Goal: Navigation & Orientation: Find specific page/section

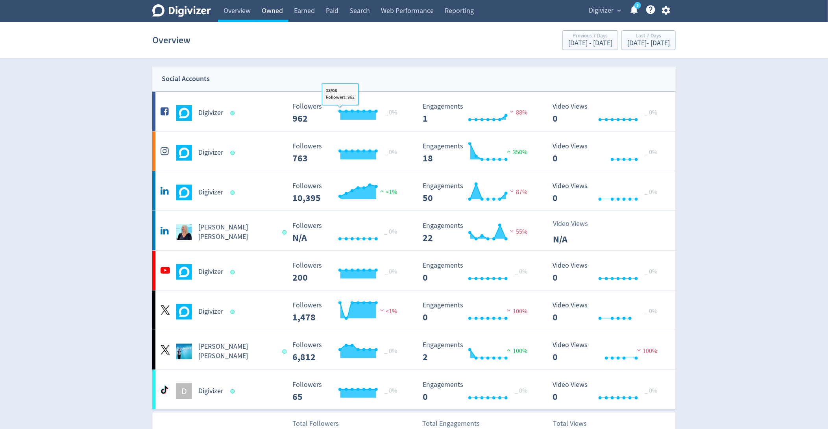
click at [276, 12] on link "Owned" at bounding box center [272, 11] width 32 height 22
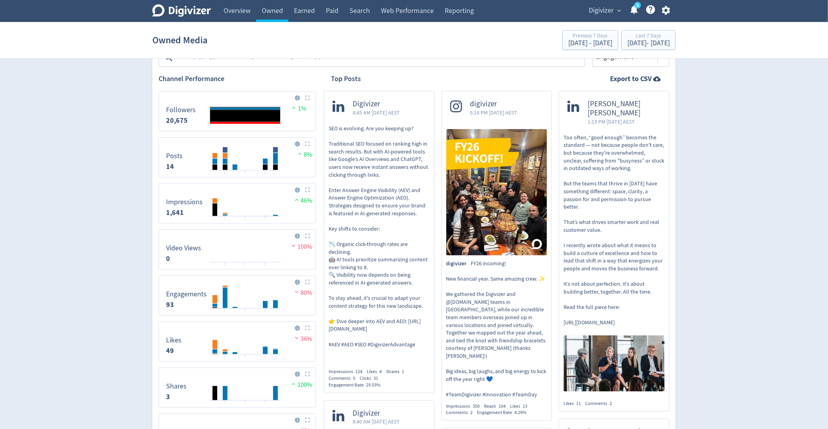
scroll to position [269, 0]
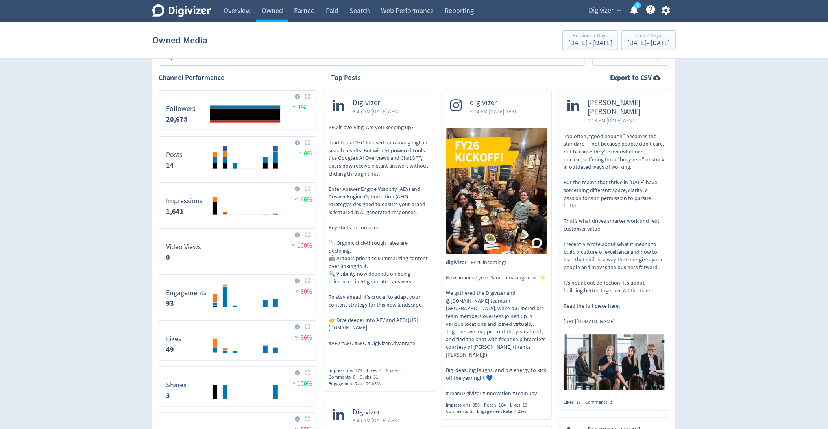
click at [378, 196] on p "SEO is evolving. Are you keeping up? Traditional SEO focused on ranking high in…" at bounding box center [379, 236] width 101 height 224
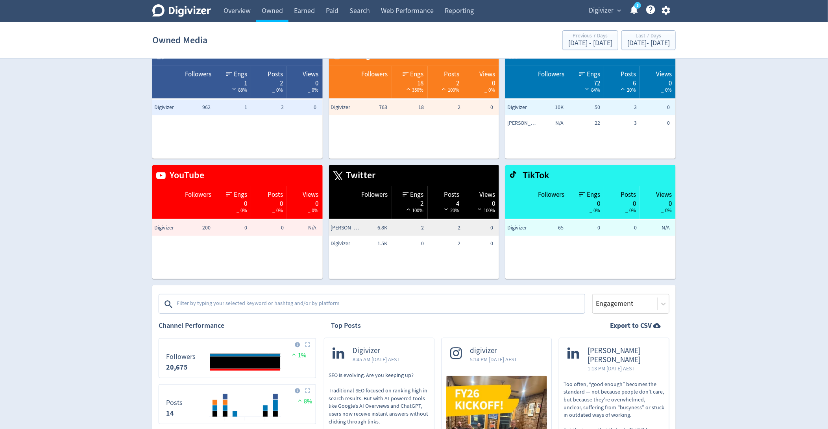
scroll to position [0, 0]
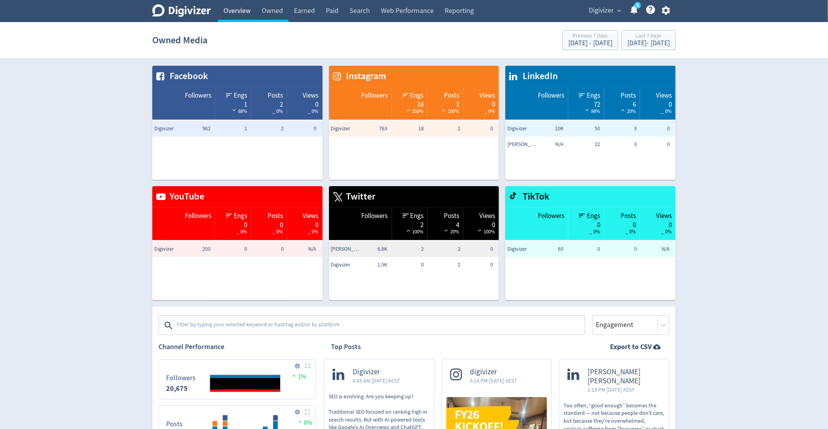
click at [230, 13] on link "Overview" at bounding box center [237, 11] width 38 height 22
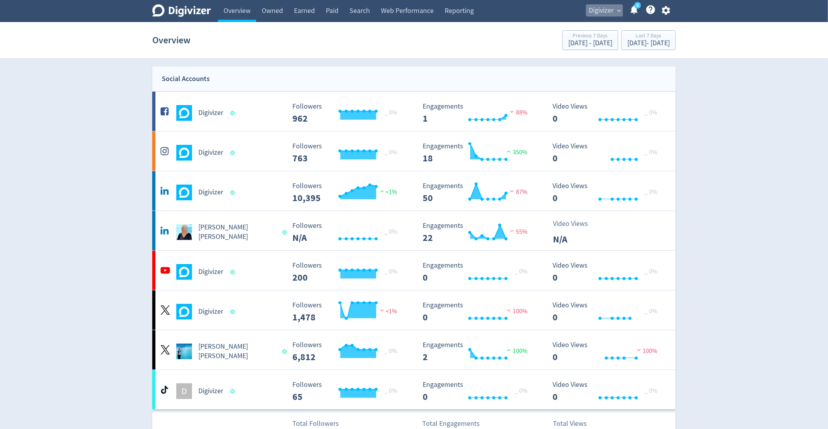
click at [600, 10] on span "Digivizer" at bounding box center [601, 10] width 25 height 13
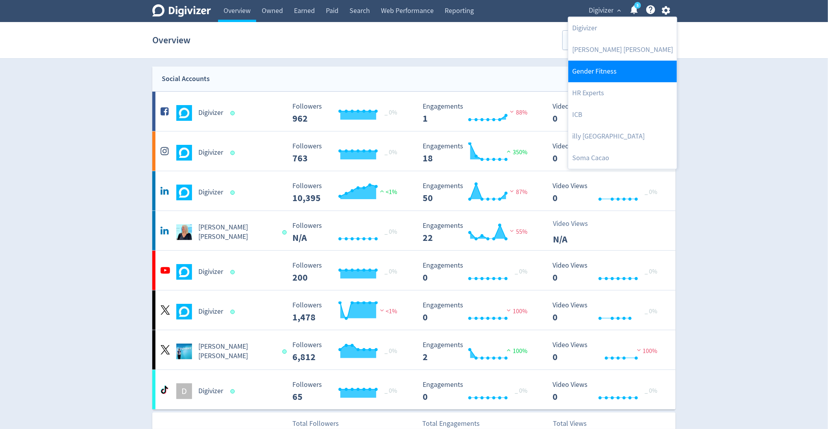
click at [598, 62] on link "Gender Fitness" at bounding box center [623, 72] width 109 height 22
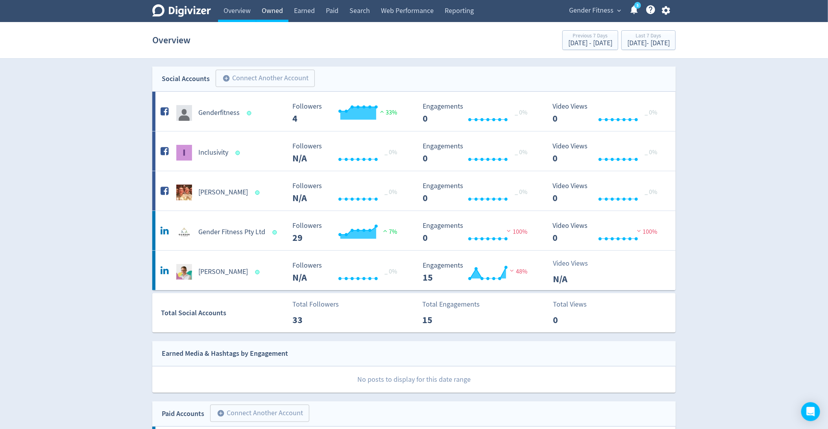
click at [268, 15] on link "Owned" at bounding box center [272, 11] width 32 height 22
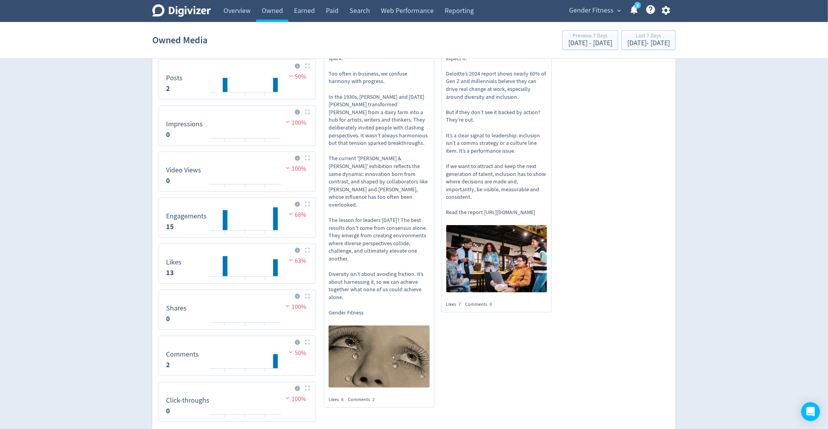
scroll to position [314, 0]
